Goal: Information Seeking & Learning: Learn about a topic

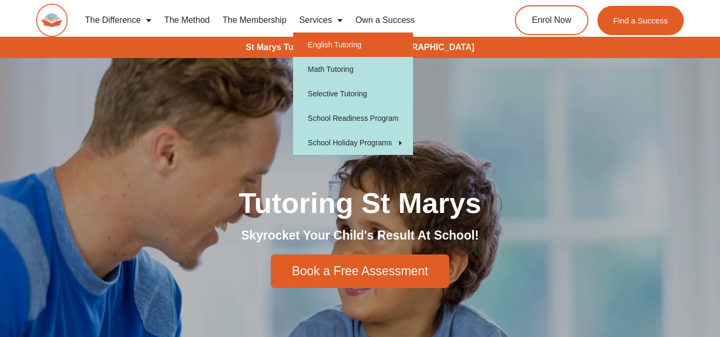
click at [330, 43] on link "English Tutoring" at bounding box center [353, 44] width 120 height 25
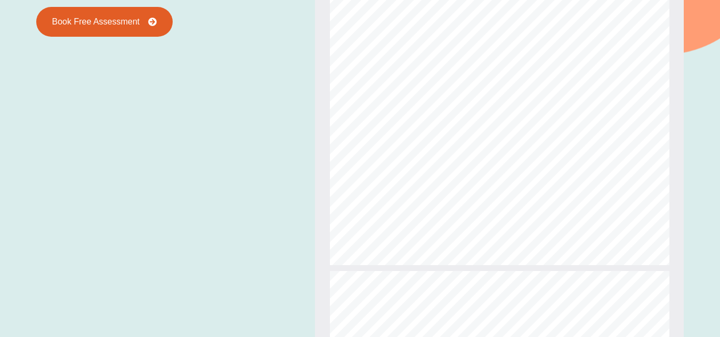
scroll to position [1195, 0]
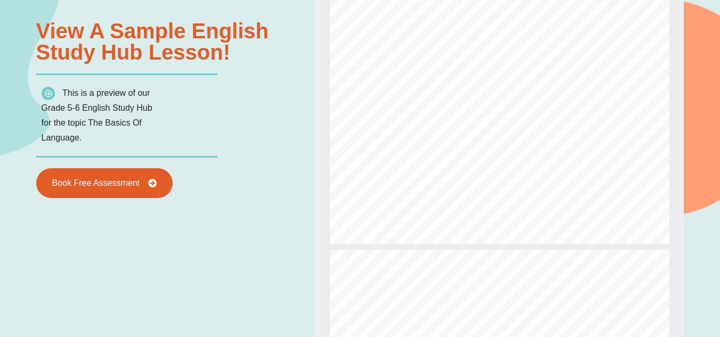
type input "*"
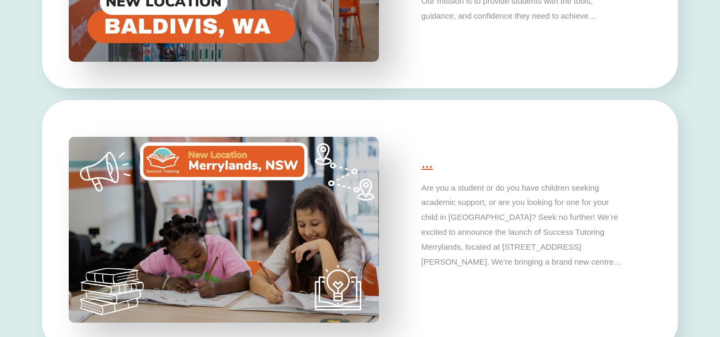
scroll to position [3136, 0]
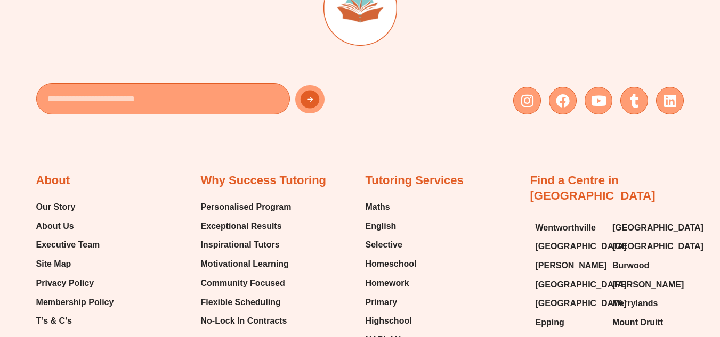
scroll to position [3736, 0]
click at [385, 225] on span "English" at bounding box center [380, 227] width 31 height 16
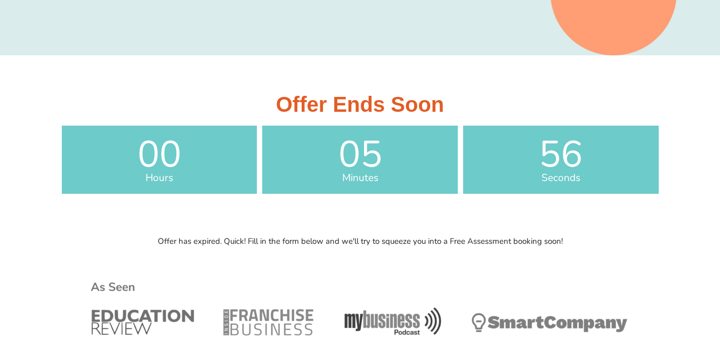
click at [428, 150] on span "05" at bounding box center [359, 154] width 195 height 37
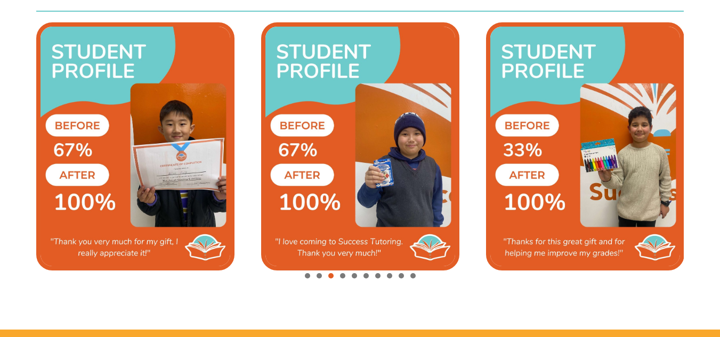
scroll to position [2377, 0]
